Goal: Communication & Community: Answer question/provide support

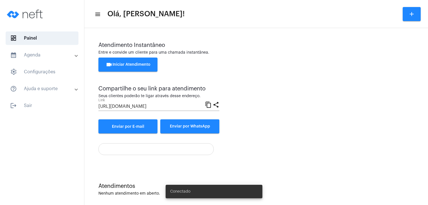
drag, startPoint x: 176, startPoint y: 122, endPoint x: 345, endPoint y: 4, distance: 205.7
click at [176, 122] on button "Enviar por WhatsApp" at bounding box center [189, 127] width 59 height 14
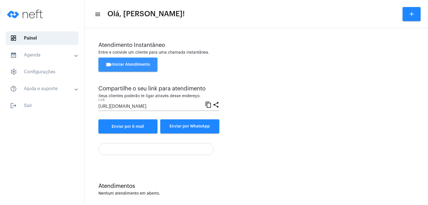
click at [116, 62] on button "videocam Iniciar Atendimento" at bounding box center [127, 65] width 59 height 14
click at [134, 62] on button "videocam Iniciar Atendimento" at bounding box center [127, 65] width 59 height 14
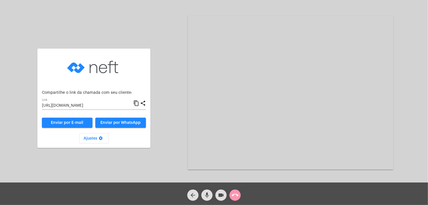
click at [118, 124] on span "Enviar por WhatsApp" at bounding box center [121, 123] width 40 height 4
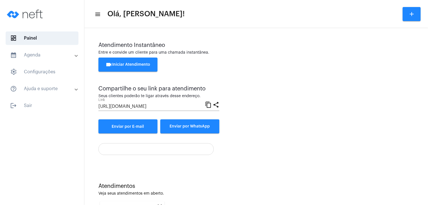
scroll to position [77, 0]
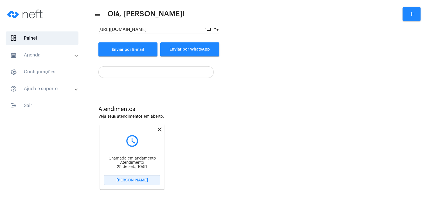
click at [148, 181] on button "Abrir Chamada" at bounding box center [132, 181] width 56 height 10
